Goal: Navigation & Orientation: Go to known website

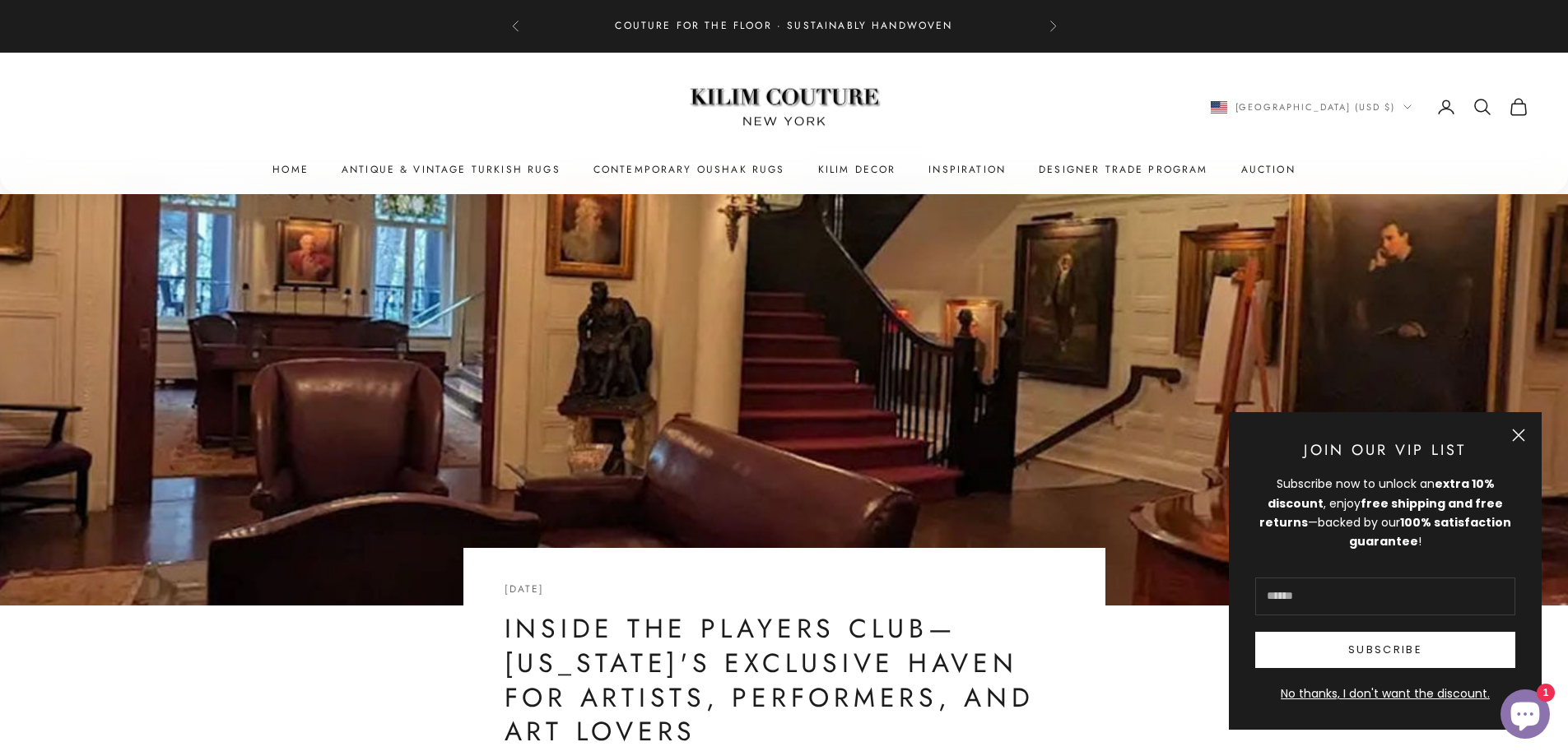
click at [1517, 432] on button "Close" at bounding box center [1519, 436] width 14 height 14
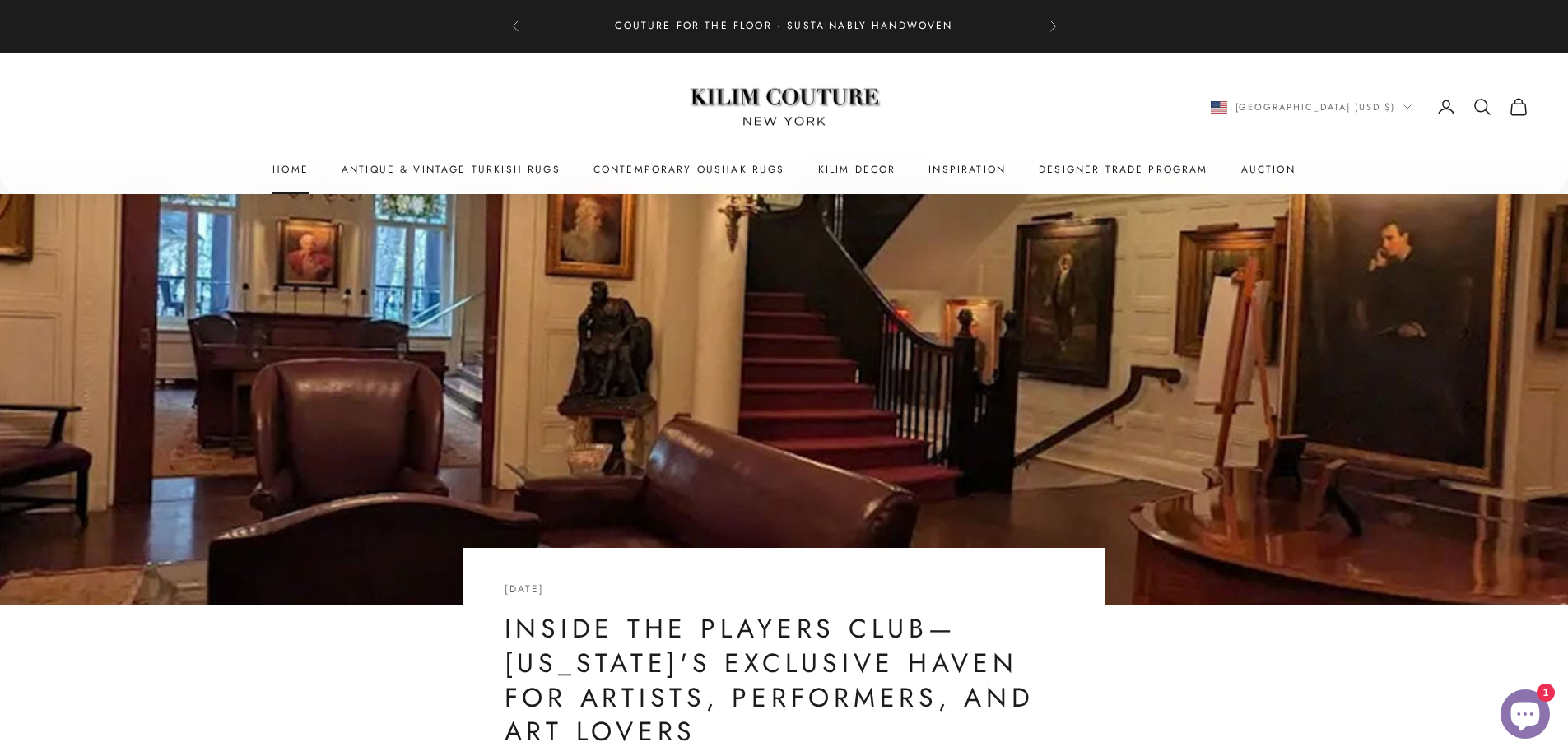
click at [292, 166] on link "Home" at bounding box center [290, 169] width 36 height 16
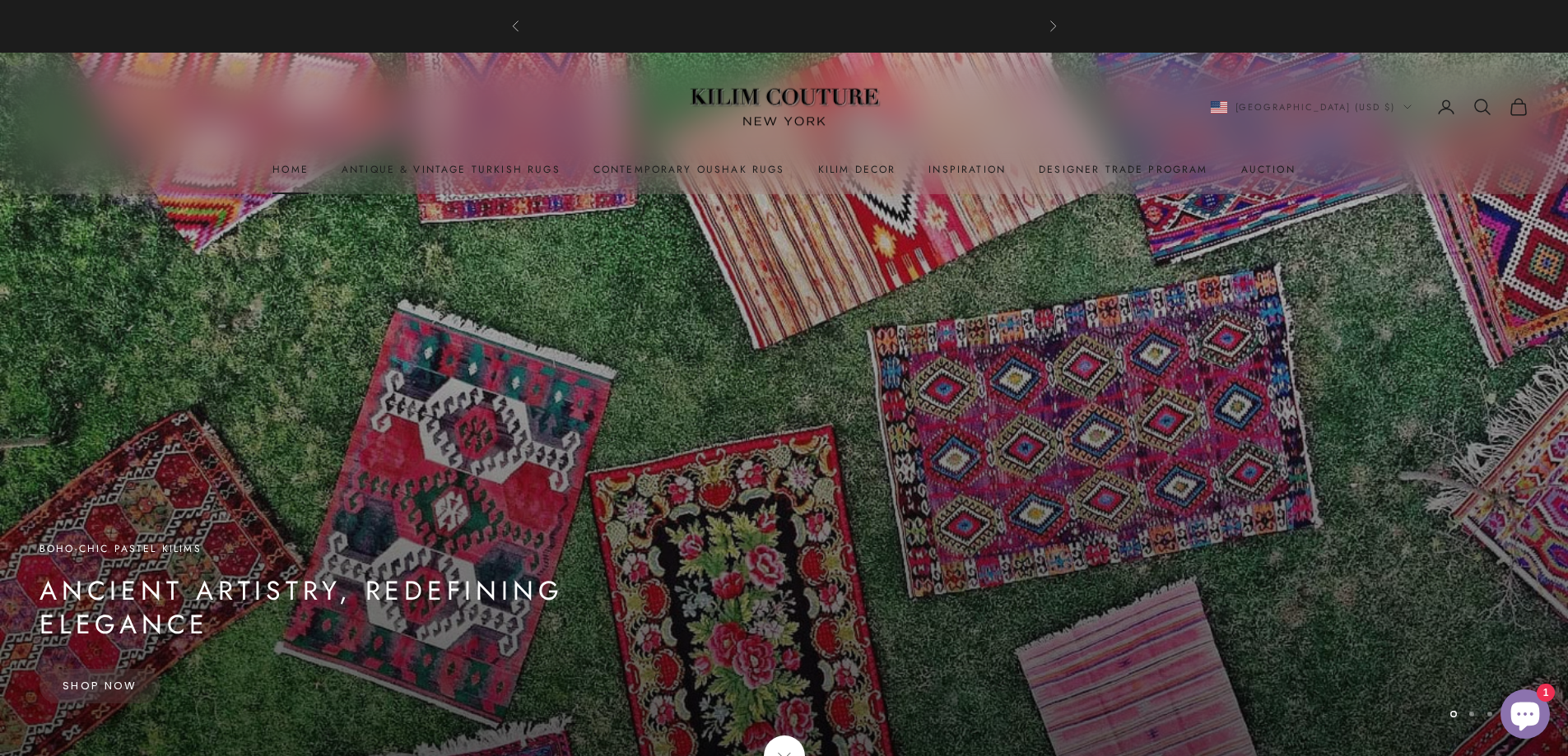
click at [296, 166] on link "Home" at bounding box center [290, 169] width 36 height 16
